Goal: Task Accomplishment & Management: Use online tool/utility

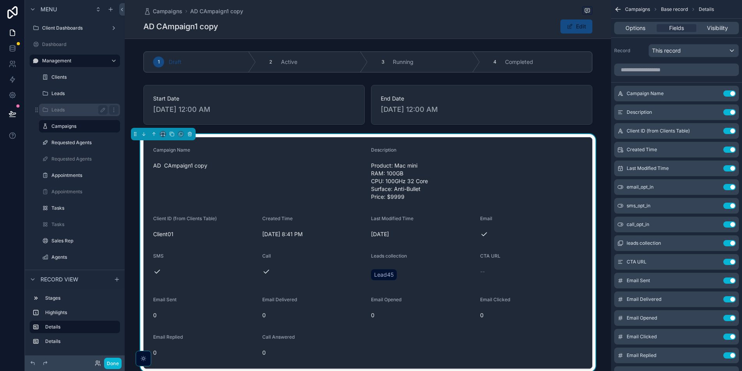
scroll to position [163, 0]
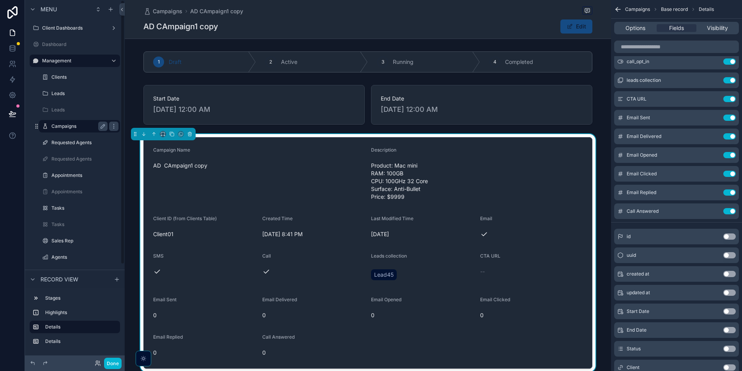
click at [67, 128] on label "Campaigns" at bounding box center [77, 126] width 53 height 6
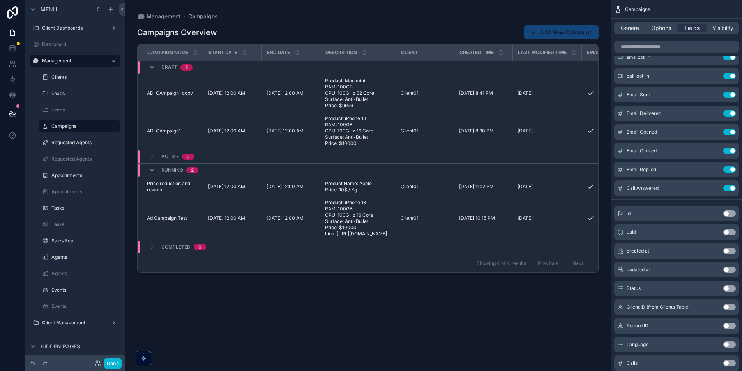
click at [573, 31] on button "Add New Campaign" at bounding box center [561, 32] width 74 height 14
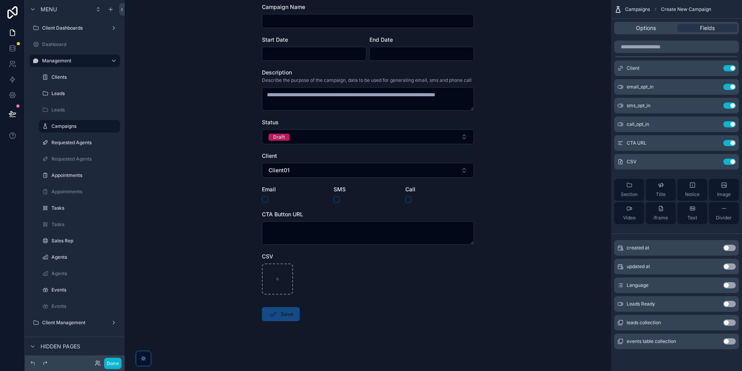
scroll to position [50, 0]
click at [79, 124] on label "Campaigns" at bounding box center [77, 126] width 53 height 6
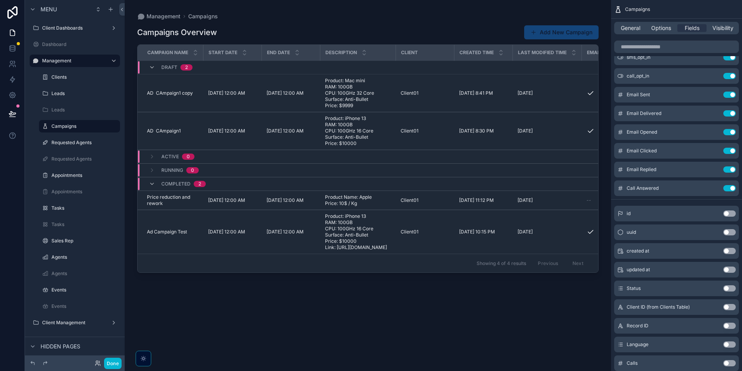
click at [557, 38] on button "Add New Campaign" at bounding box center [561, 32] width 74 height 14
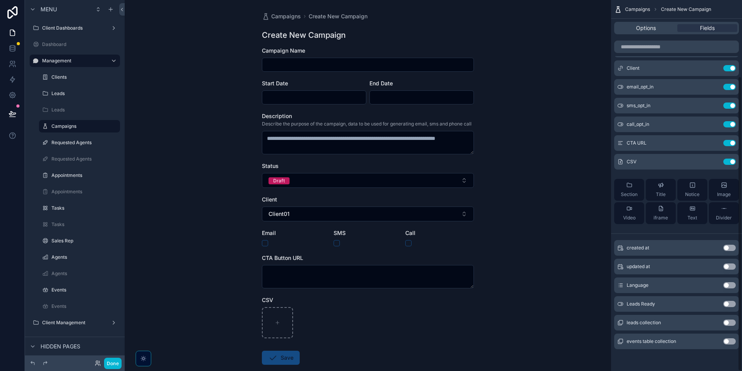
scroll to position [96, 0]
click at [69, 127] on label "Campaigns" at bounding box center [77, 126] width 53 height 6
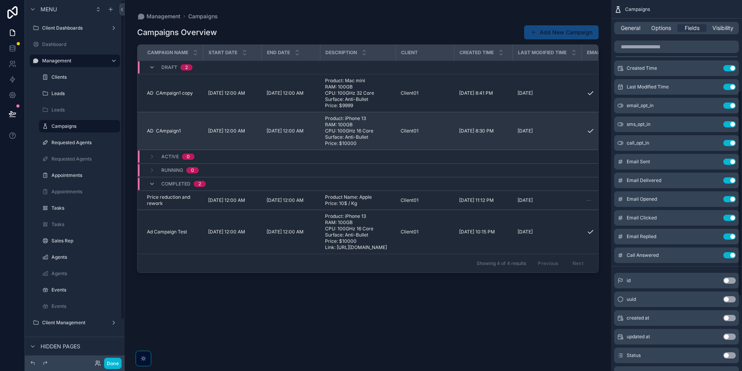
scroll to position [163, 0]
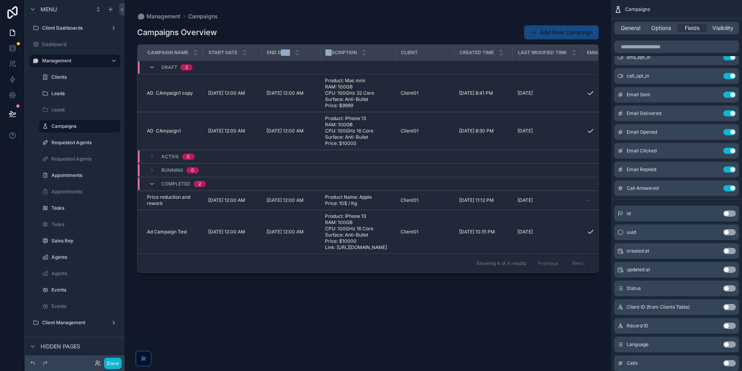
drag, startPoint x: 331, startPoint y: 52, endPoint x: 283, endPoint y: 52, distance: 48.7
click at [283, 52] on tr "Campaign Name Start Date End Date Description Client Created Time Last Modified…" at bounding box center [625, 53] width 974 height 16
click at [362, 25] on div "Campaigns Overview Add New Campaign" at bounding box center [367, 32] width 461 height 15
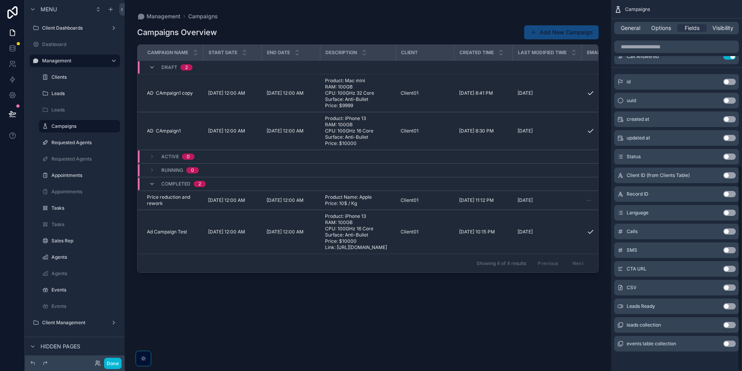
scroll to position [297, 0]
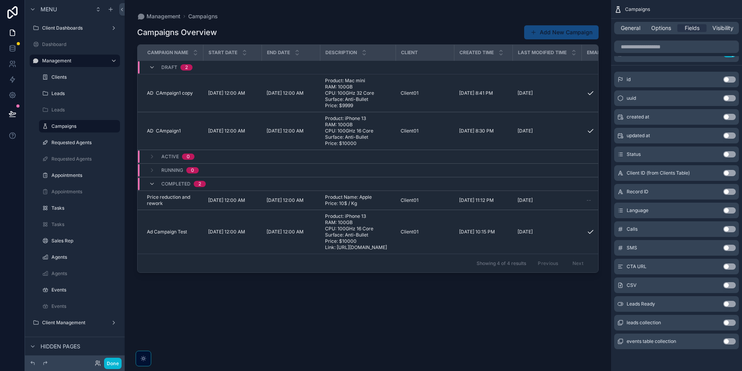
click at [733, 304] on button "Use setting" at bounding box center [729, 304] width 12 height 6
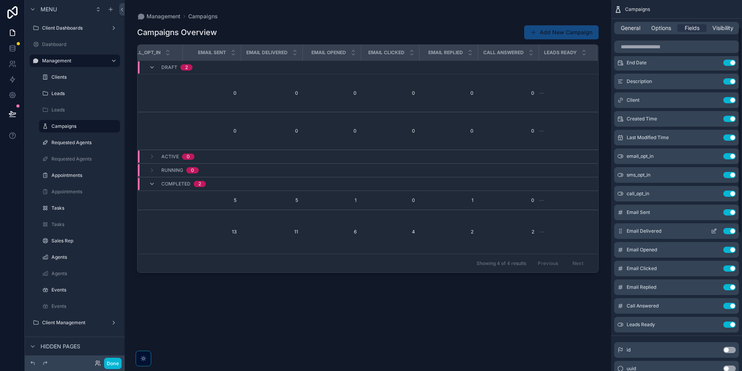
scroll to position [54, 0]
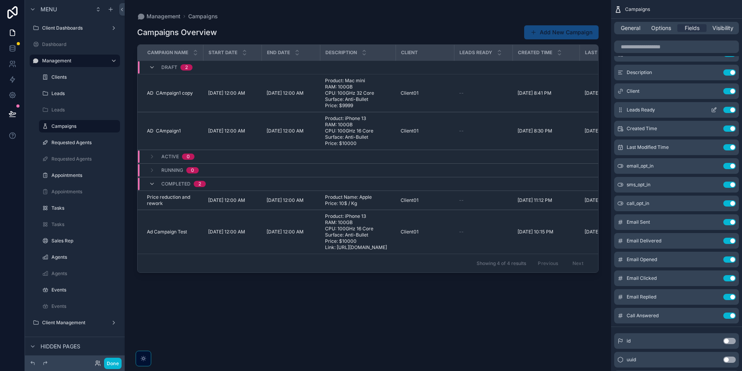
click at [712, 110] on icon "scrollable content" at bounding box center [714, 110] width 6 height 6
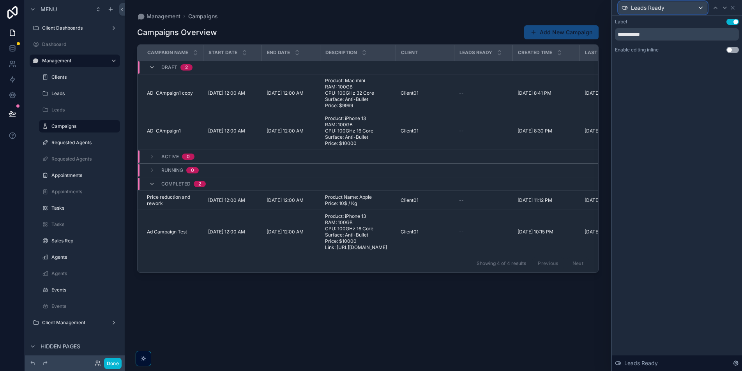
click at [701, 10] on div "Leads Ready" at bounding box center [662, 8] width 89 height 12
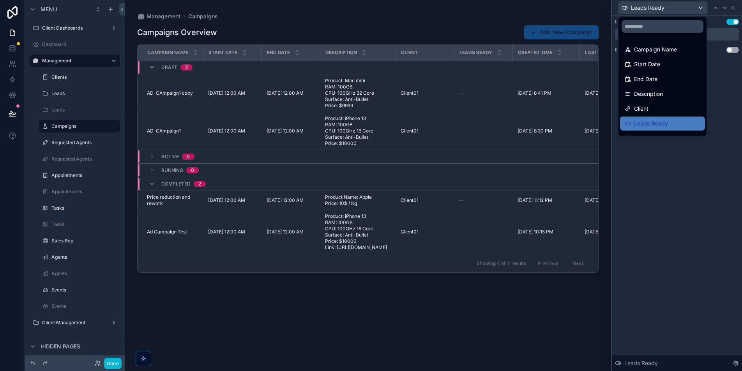
click at [701, 10] on div at bounding box center [677, 185] width 130 height 371
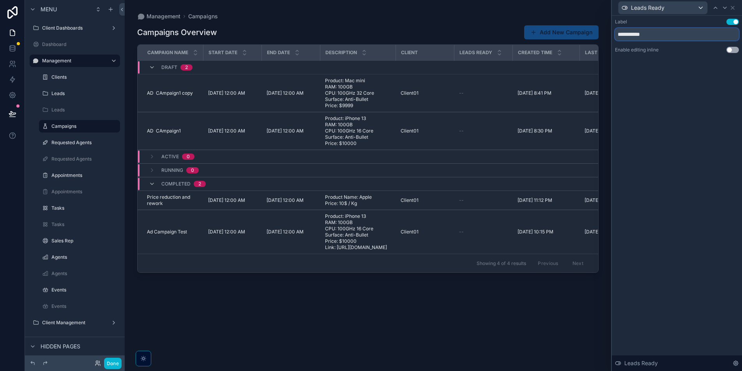
click at [682, 35] on input "**********" at bounding box center [677, 34] width 124 height 12
click at [698, 9] on div "Leads Ready" at bounding box center [662, 8] width 89 height 12
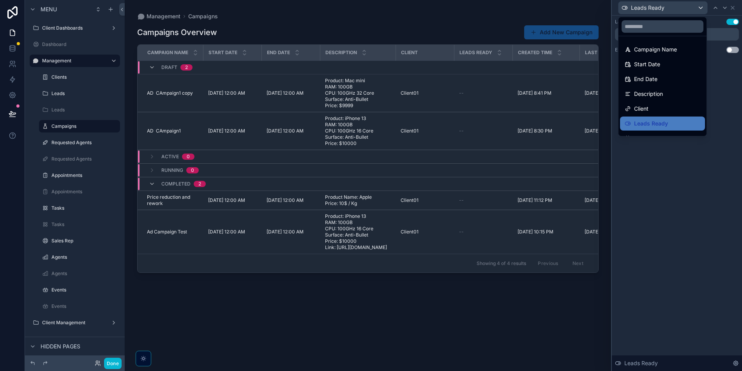
click at [698, 9] on div at bounding box center [677, 185] width 130 height 371
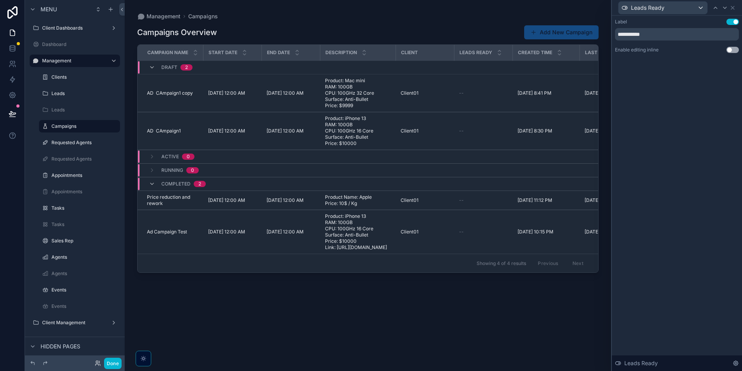
click at [698, 169] on div "**********" at bounding box center [677, 193] width 130 height 355
click at [734, 9] on icon at bounding box center [732, 8] width 6 height 6
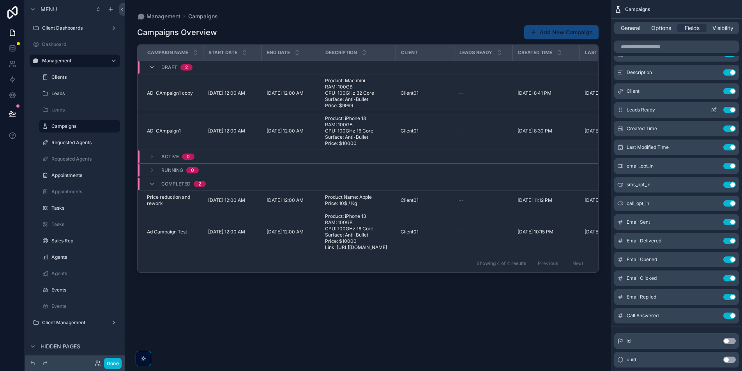
click at [620, 112] on icon "scrollable content" at bounding box center [620, 110] width 6 height 6
click at [715, 75] on icon "scrollable content" at bounding box center [714, 72] width 6 height 6
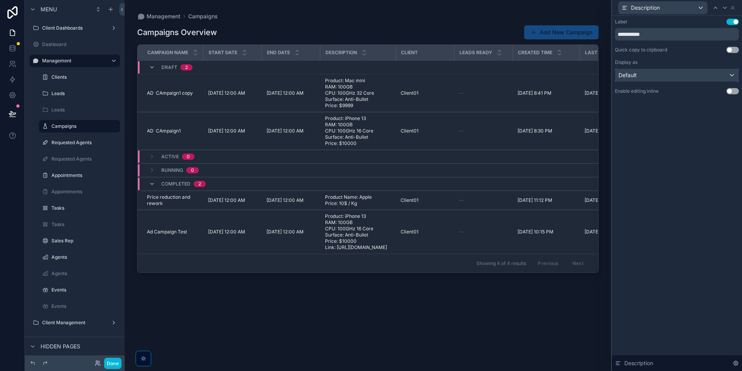
click at [682, 76] on div "Default" at bounding box center [676, 75] width 123 height 12
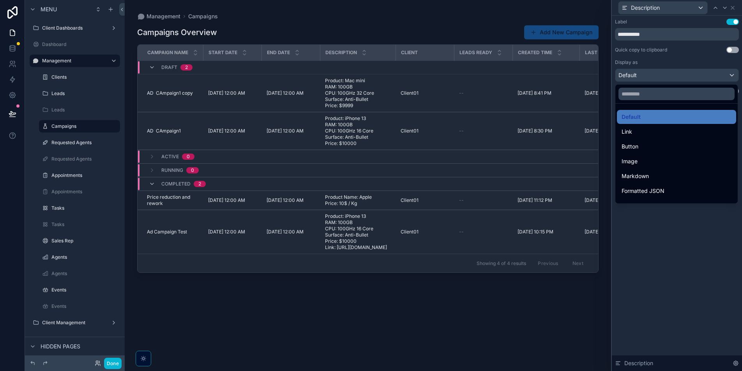
click at [683, 64] on div at bounding box center [677, 185] width 130 height 371
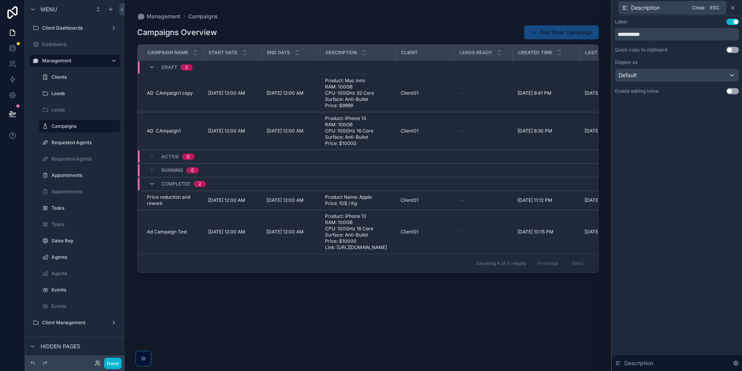
click at [733, 9] on icon at bounding box center [732, 7] width 3 height 3
